Goal: Information Seeking & Learning: Check status

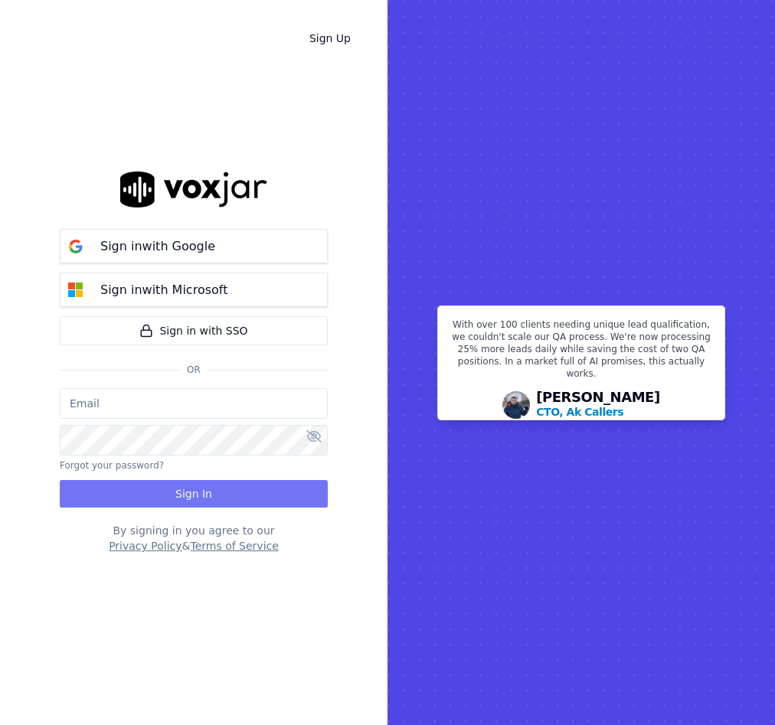
type input "[EMAIL_ADDRESS][DOMAIN_NAME]"
click at [185, 499] on button "Sign In" at bounding box center [194, 494] width 268 height 28
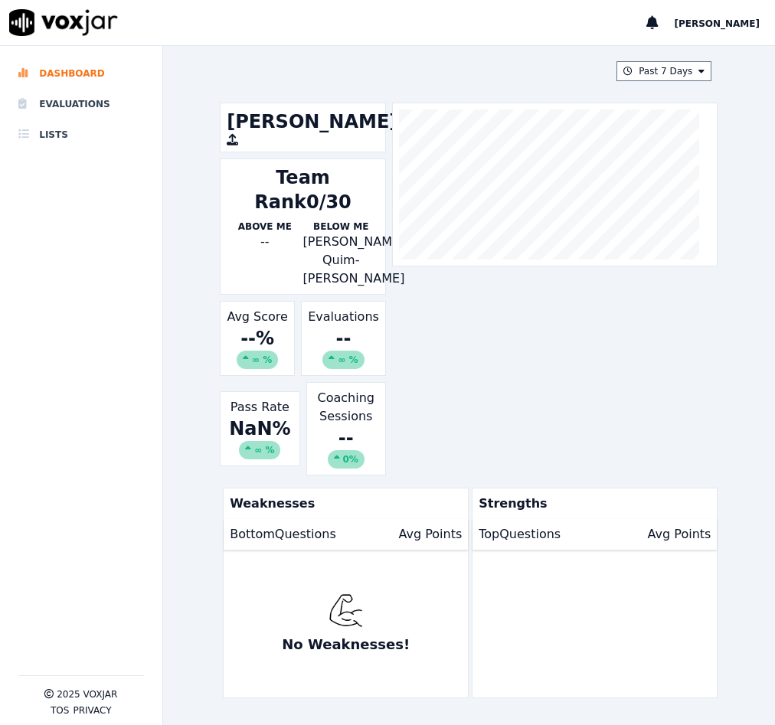
click at [117, 106] on li "Evaluations" at bounding box center [81, 104] width 126 height 31
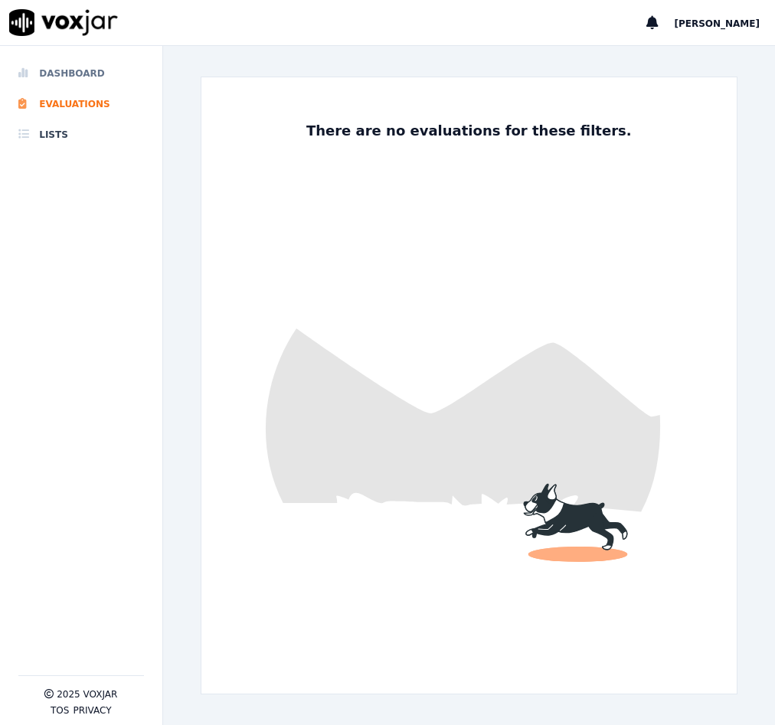
click at [88, 67] on li "Dashboard" at bounding box center [81, 73] width 126 height 31
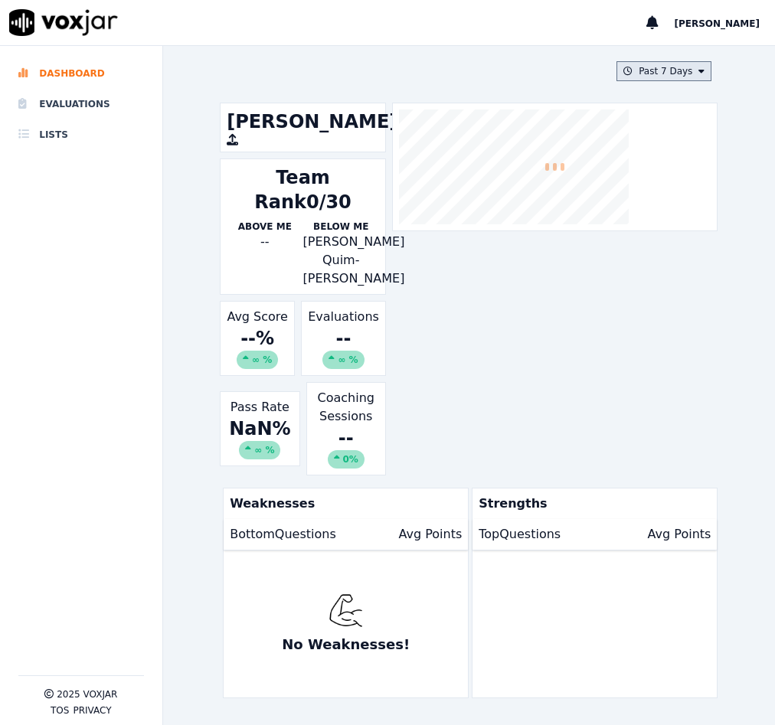
click at [659, 79] on button "Past 7 Days" at bounding box center [664, 71] width 95 height 20
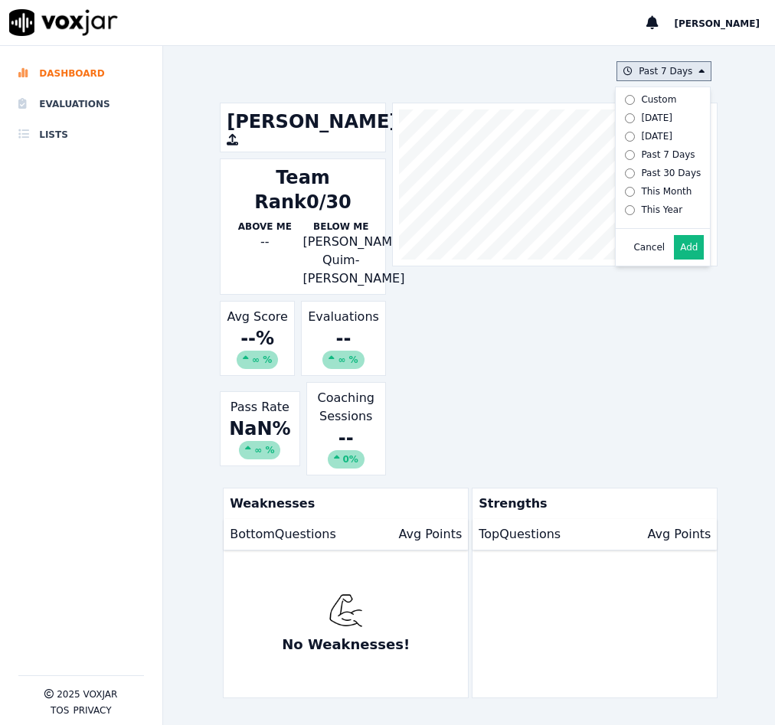
click at [641, 130] on div "Yesterday" at bounding box center [656, 136] width 31 height 12
click at [674, 255] on button "Add" at bounding box center [689, 247] width 30 height 25
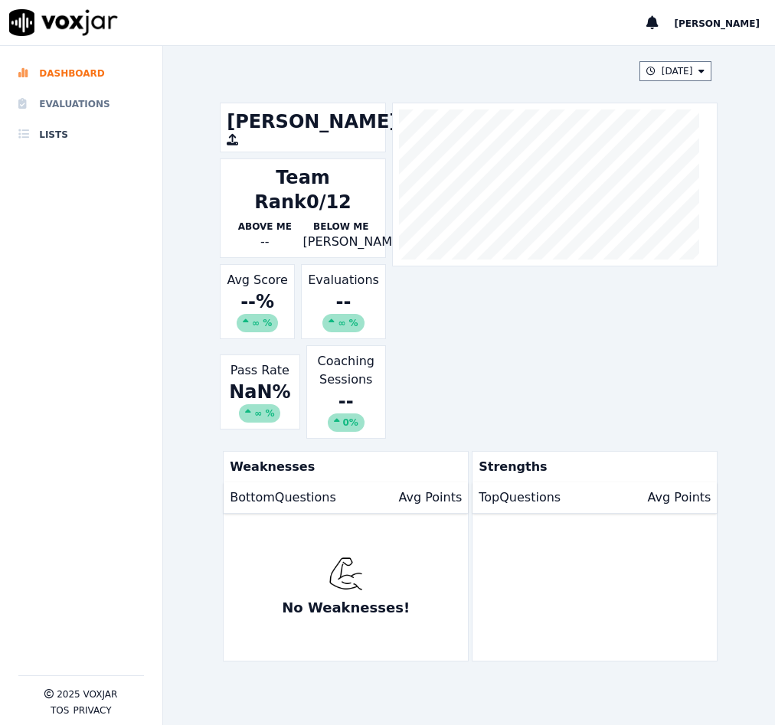
click at [85, 106] on li "Evaluations" at bounding box center [81, 104] width 126 height 31
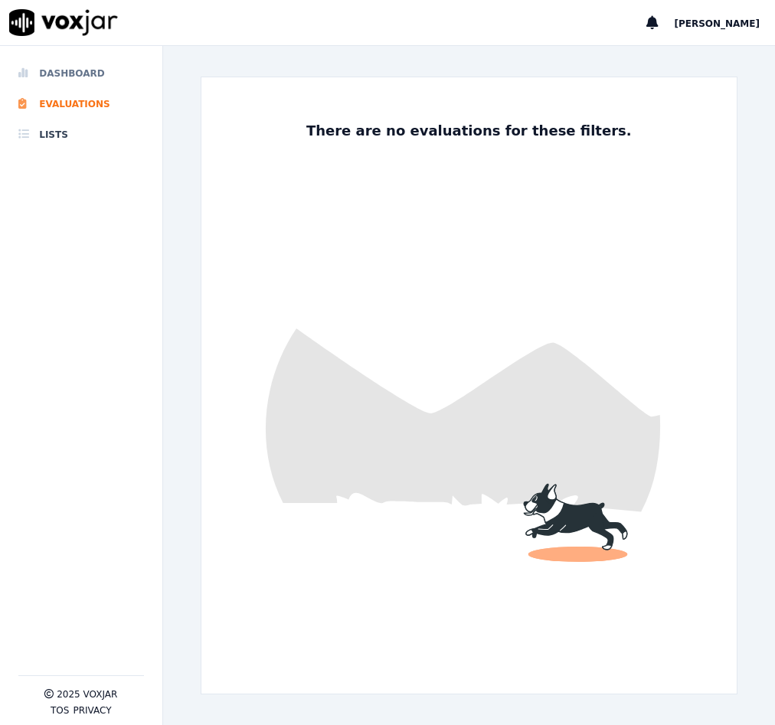
click at [28, 73] on icon at bounding box center [25, 73] width 15 height 12
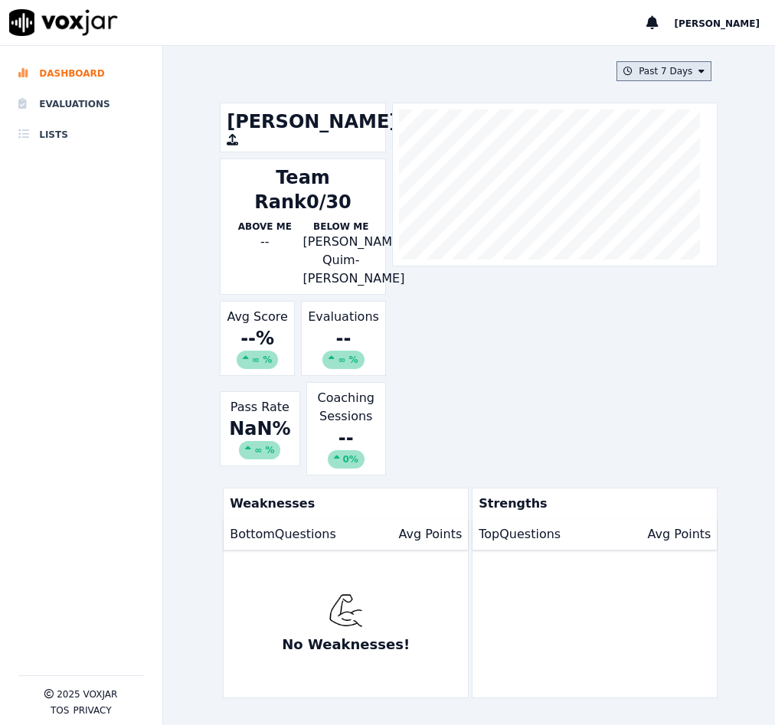
click at [673, 69] on button "Past 7 Days" at bounding box center [664, 71] width 95 height 20
click at [641, 97] on div "Custom" at bounding box center [658, 99] width 35 height 12
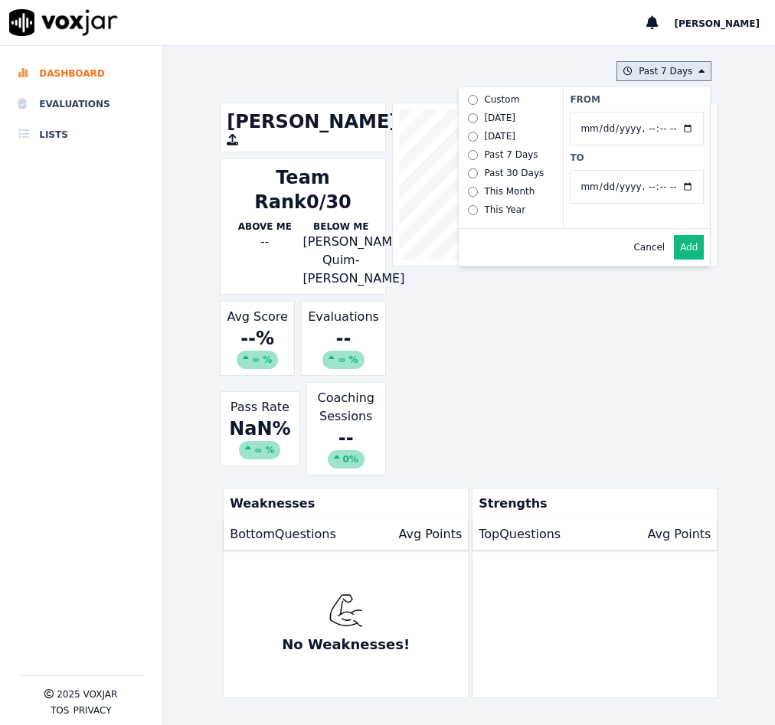
click at [490, 116] on label "Today" at bounding box center [511, 118] width 98 height 18
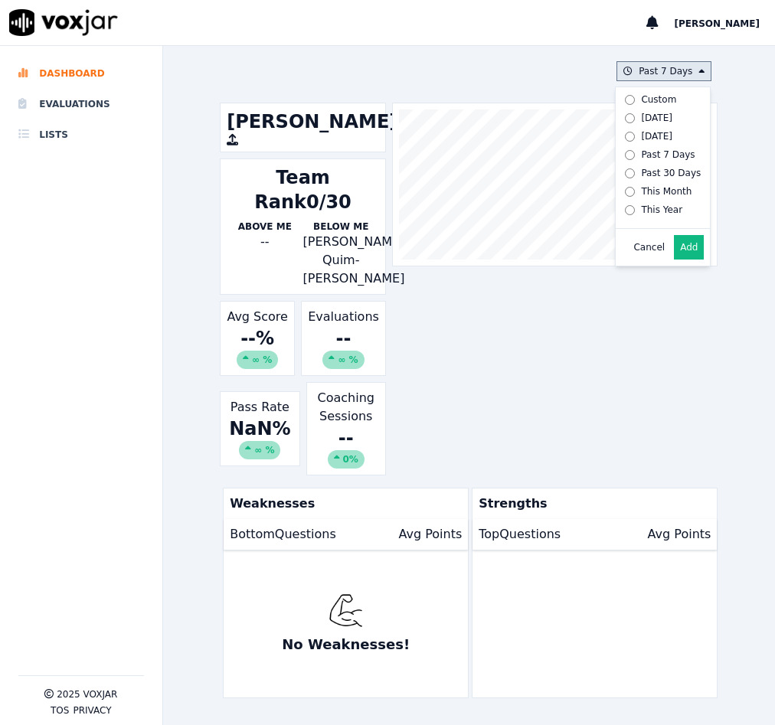
click at [674, 254] on button "Add" at bounding box center [689, 247] width 30 height 25
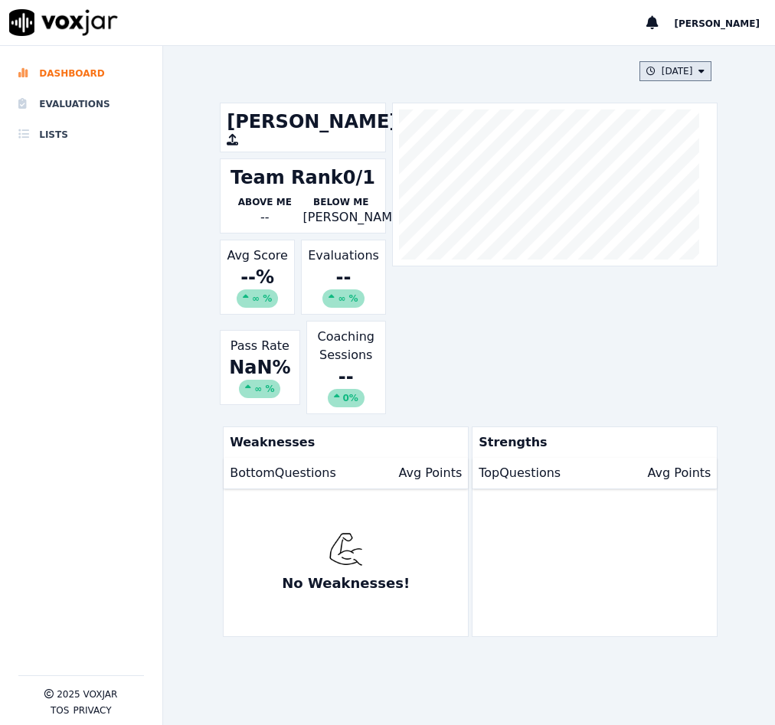
click at [647, 74] on icon at bounding box center [651, 71] width 9 height 9
click at [641, 175] on div "Past 30 Days" at bounding box center [671, 173] width 60 height 12
click at [644, 192] on div "This Month" at bounding box center [666, 191] width 51 height 12
click at [679, 259] on button "Add" at bounding box center [689, 247] width 30 height 25
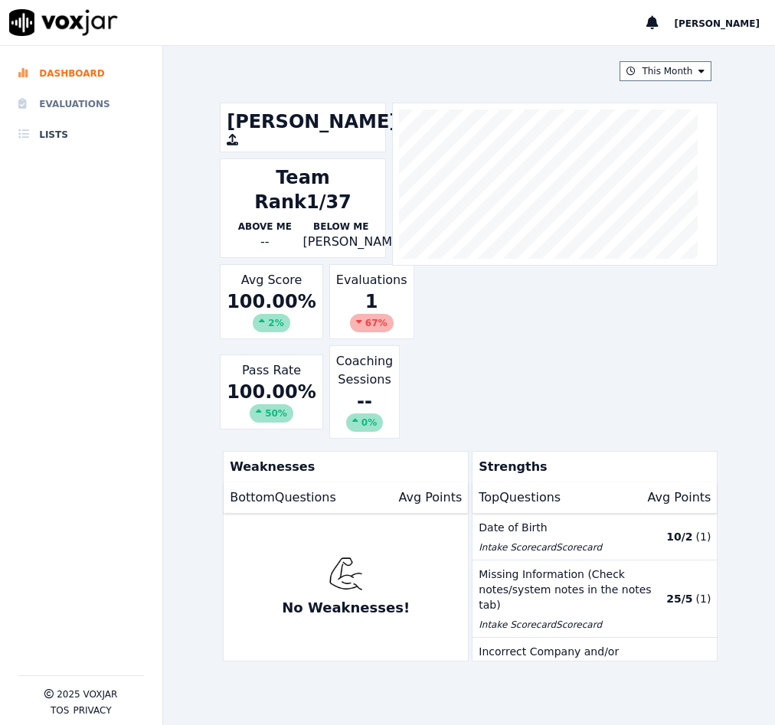
click at [66, 98] on li "Evaluations" at bounding box center [81, 104] width 126 height 31
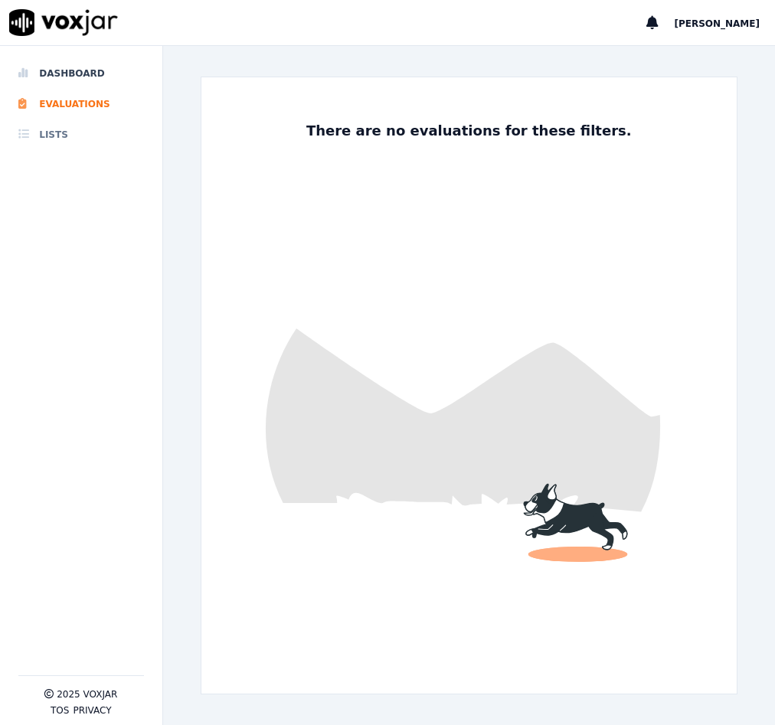
click at [64, 132] on li "Lists" at bounding box center [81, 135] width 126 height 31
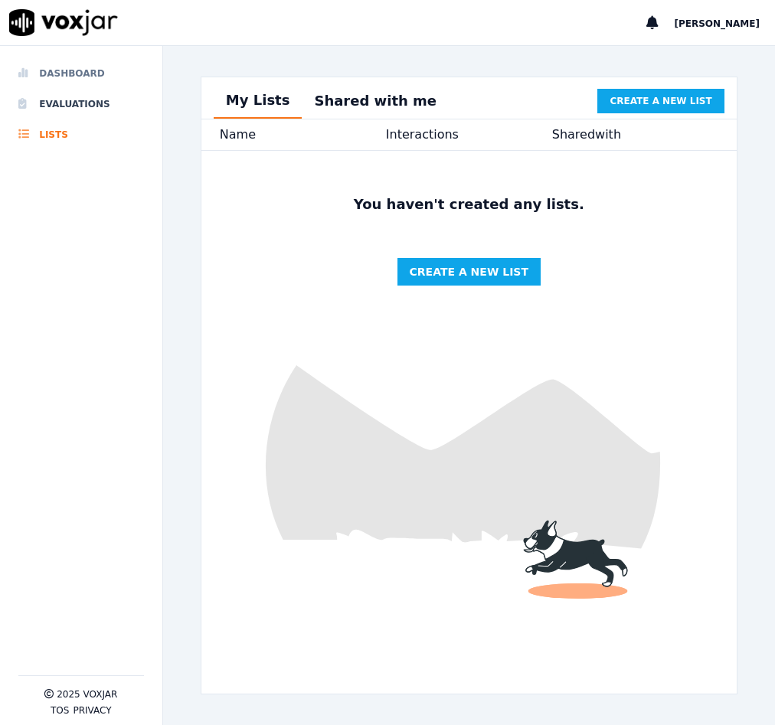
click at [74, 67] on li "Dashboard" at bounding box center [81, 73] width 126 height 31
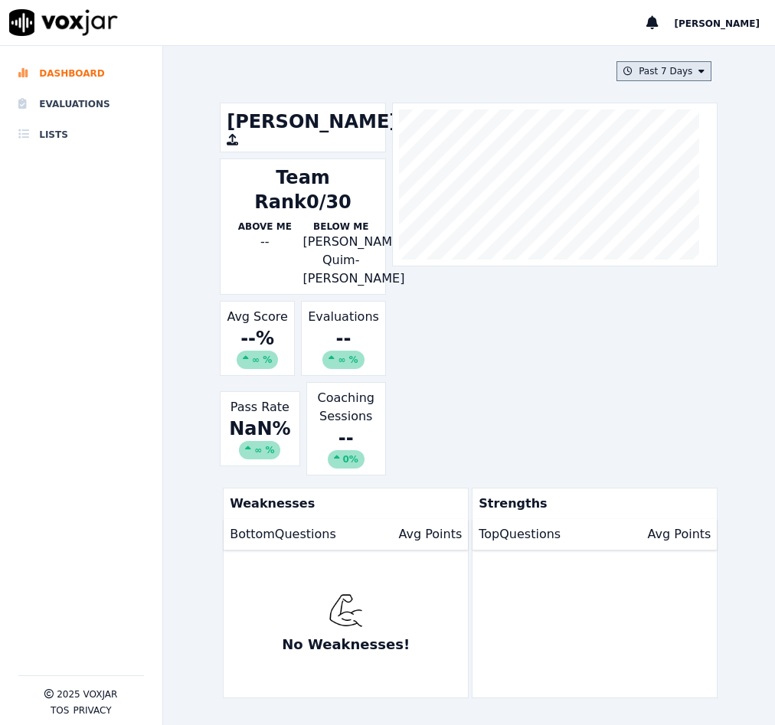
click at [679, 76] on button "Past 7 Days" at bounding box center [664, 71] width 95 height 20
click at [641, 176] on div "Past 30 Days" at bounding box center [671, 173] width 60 height 12
click at [674, 255] on button "Add" at bounding box center [689, 247] width 30 height 25
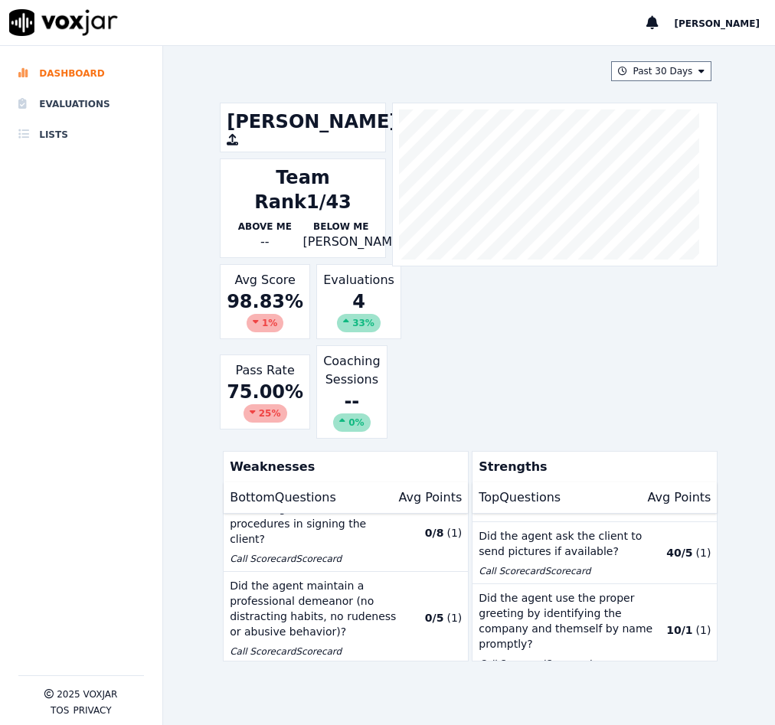
scroll to position [438, 0]
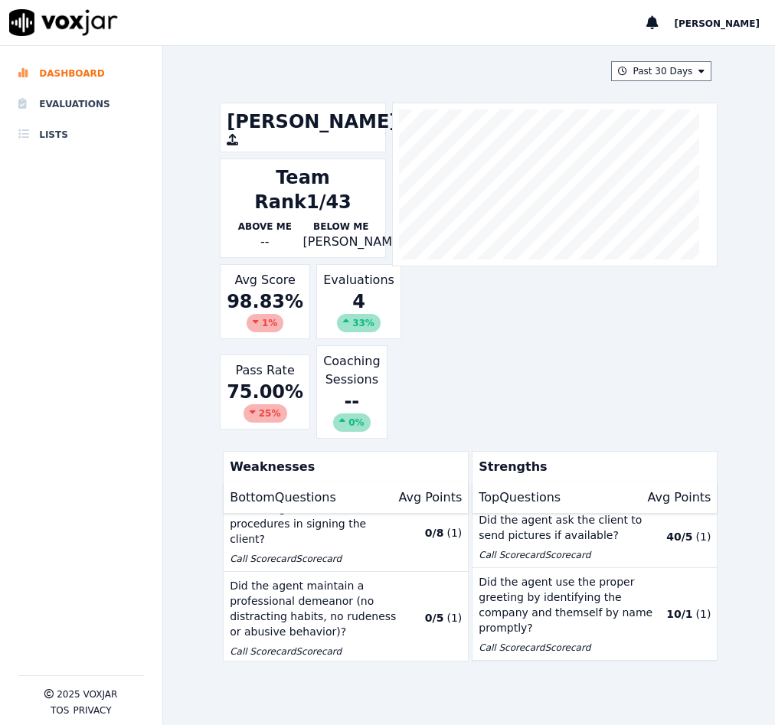
click at [267, 324] on div "1 %" at bounding box center [265, 323] width 37 height 18
click at [323, 305] on div "4 33 %" at bounding box center [358, 311] width 71 height 43
click at [350, 292] on div "4 33 %" at bounding box center [358, 311] width 71 height 43
click at [328, 164] on div "Team Rank 1/43 Above Me -- Below Me Latisha Charles" at bounding box center [303, 209] width 166 height 100
click at [693, 155] on div at bounding box center [555, 185] width 326 height 164
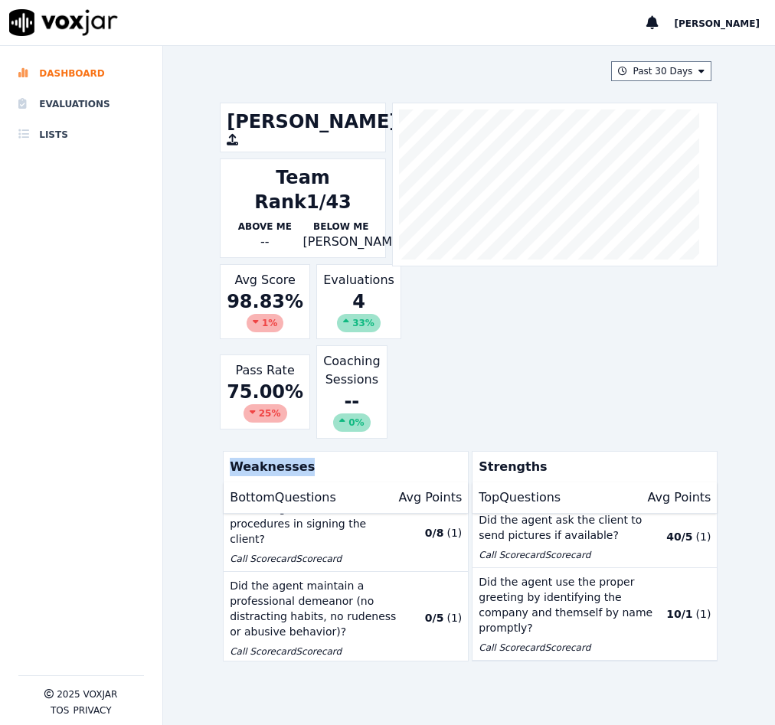
click at [677, 162] on div at bounding box center [555, 185] width 326 height 164
